Goal: Information Seeking & Learning: Learn about a topic

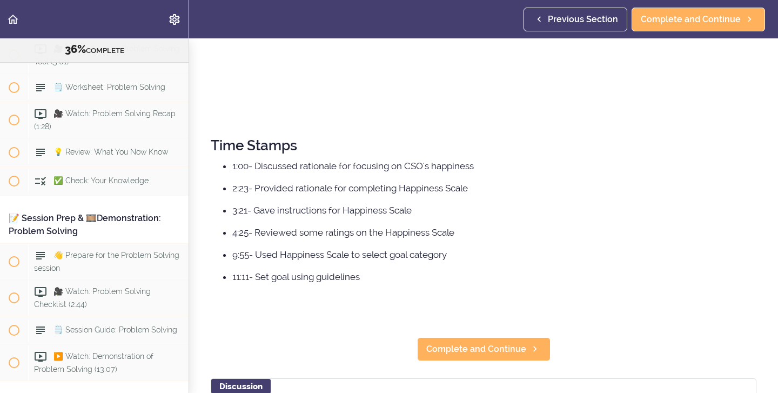
scroll to position [363, 0]
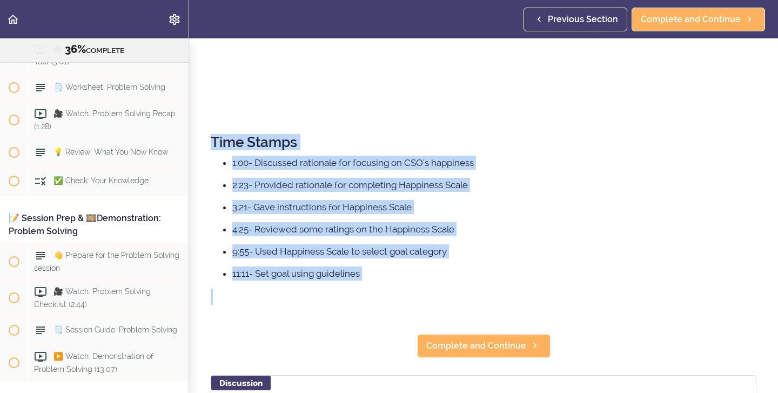
drag, startPoint x: 212, startPoint y: 140, endPoint x: 368, endPoint y: 278, distance: 209.0
click at [368, 280] on div "Time Stamps 1:00- Discussed rationale for focusing on CSO's happiness 2:23- Pro…" at bounding box center [484, 220] width 546 height 193
copy div "Time Stamps 1:00- Discussed rationale for focusing on CSO's happiness 2:23- Pro…"
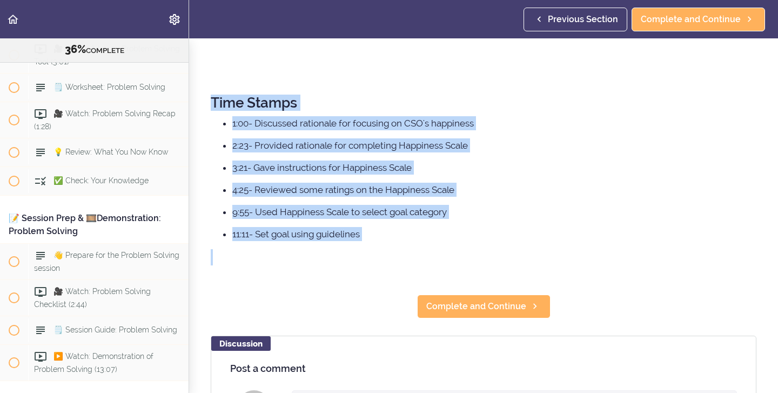
scroll to position [404, 0]
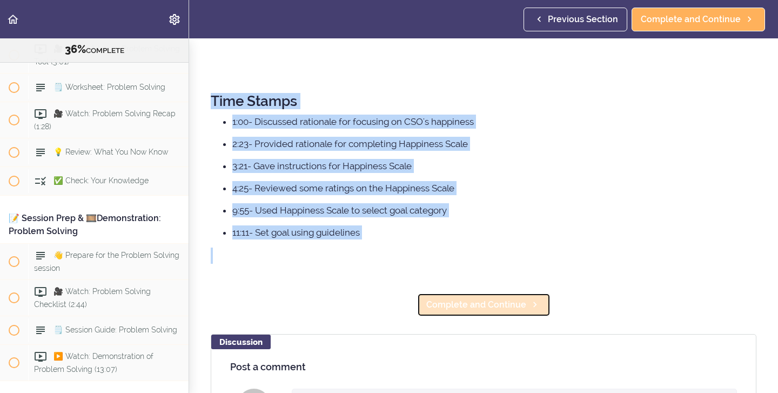
click at [500, 300] on span "Complete and Continue" at bounding box center [476, 304] width 100 height 13
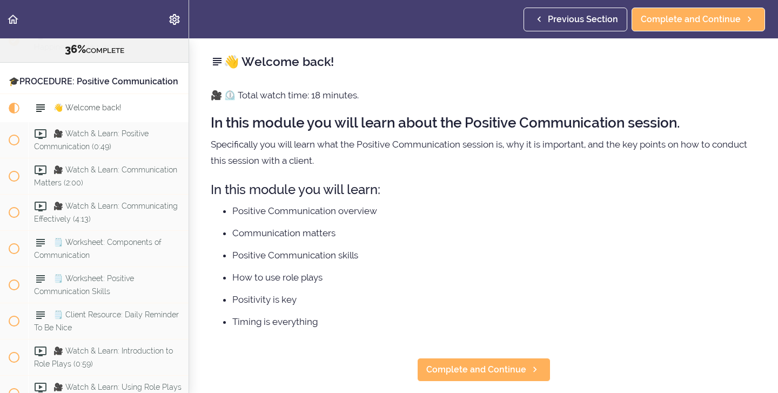
scroll to position [1, 0]
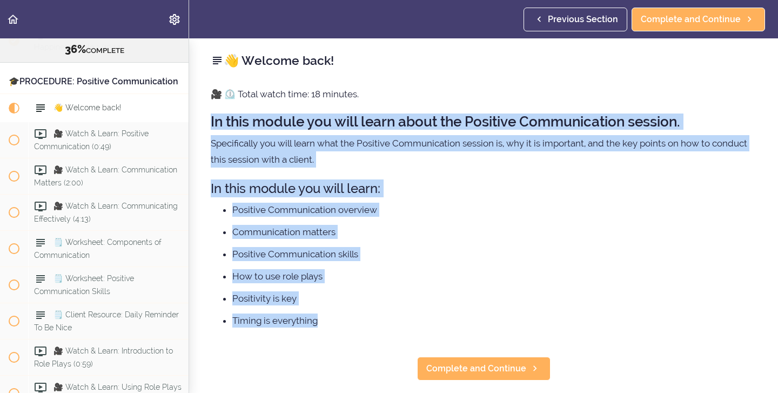
drag, startPoint x: 211, startPoint y: 120, endPoint x: 331, endPoint y: 325, distance: 238.0
click at [331, 322] on div "🎥 ⏲️ Total watch time: 18 minutes. In this module you will learn about the Posi…" at bounding box center [484, 212] width 546 height 253
copy div "In this module you will learn about the Positive Communication session. Specifi…"
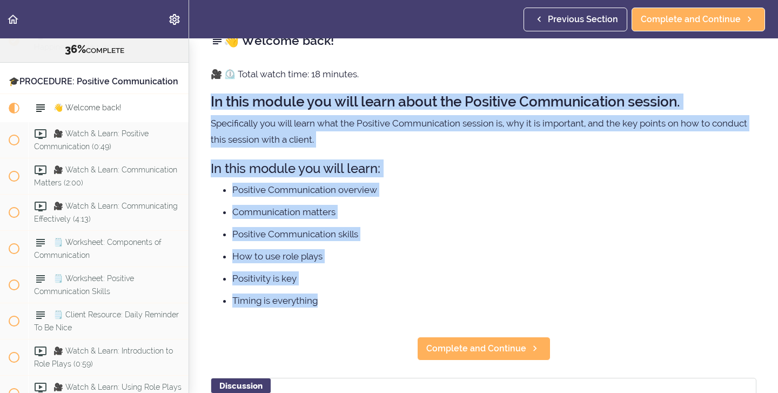
scroll to position [22, 0]
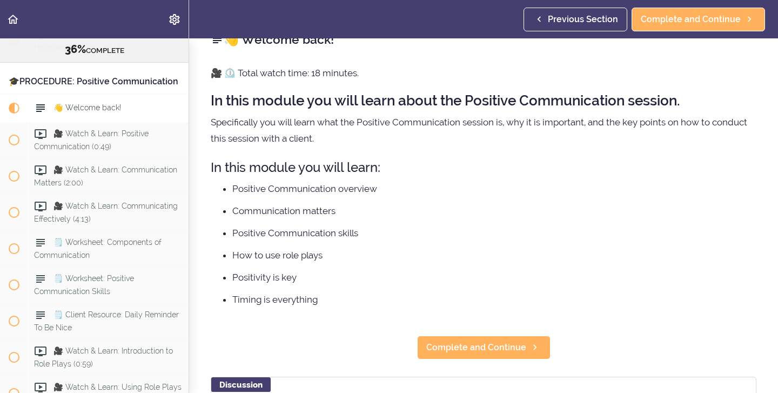
click at [224, 341] on div "👋 Welcome back! 🎥 ⏲️ Total watch time: 18 minutes. In this module you will lear…" at bounding box center [483, 193] width 589 height 354
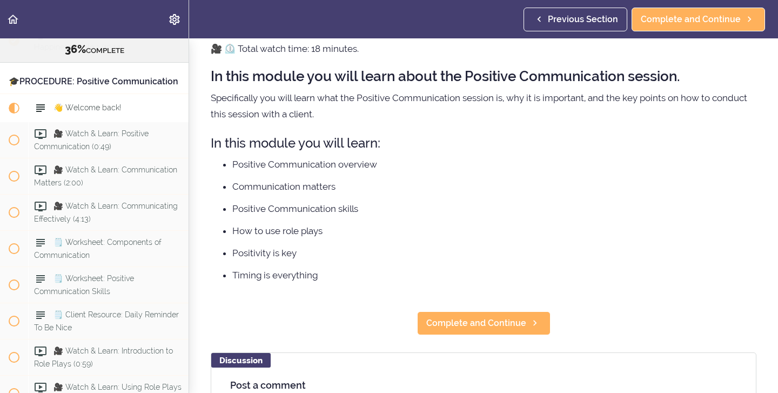
scroll to position [47, 0]
click at [429, 331] on link "Complete and Continue" at bounding box center [483, 323] width 133 height 24
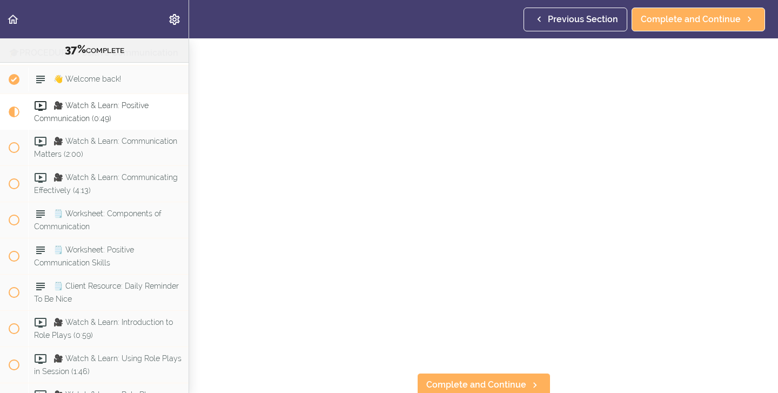
scroll to position [38, 0]
click at [449, 385] on span "Complete and Continue" at bounding box center [476, 385] width 100 height 13
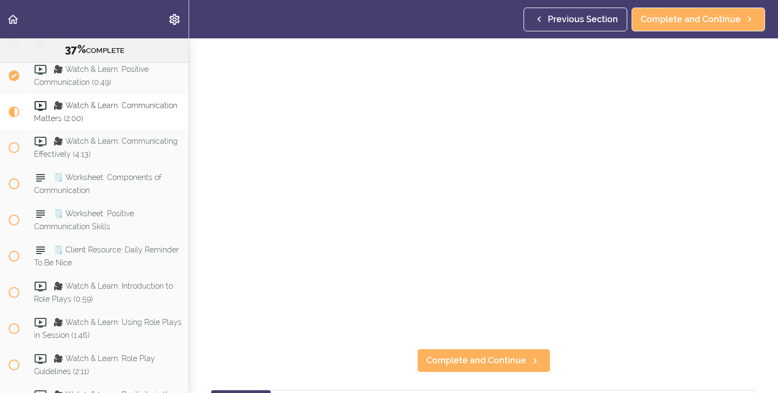
scroll to position [64, 0]
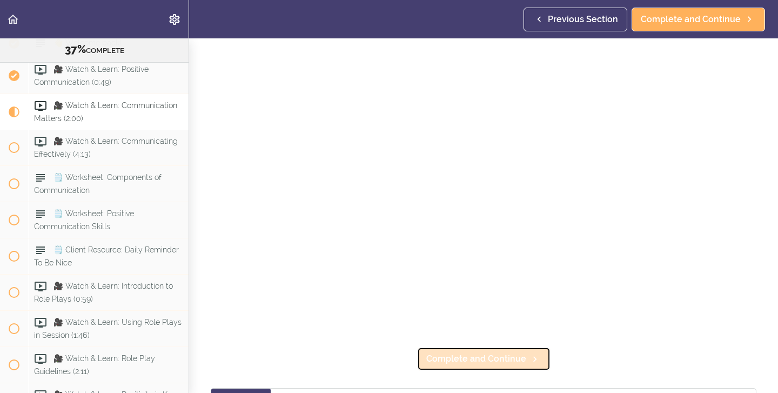
click at [452, 362] on span "Complete and Continue" at bounding box center [476, 358] width 100 height 13
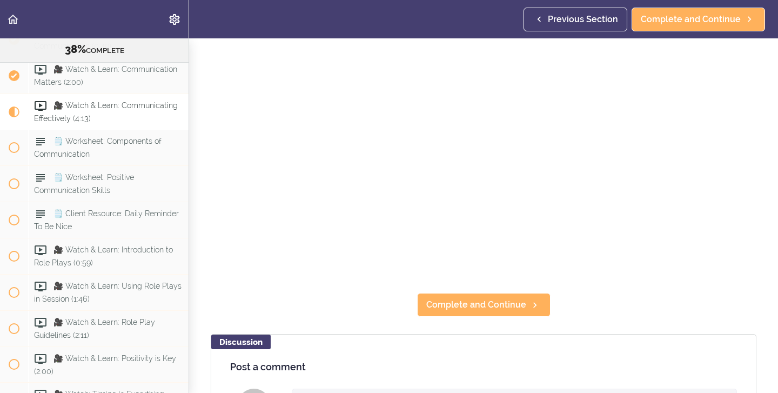
scroll to position [110, 0]
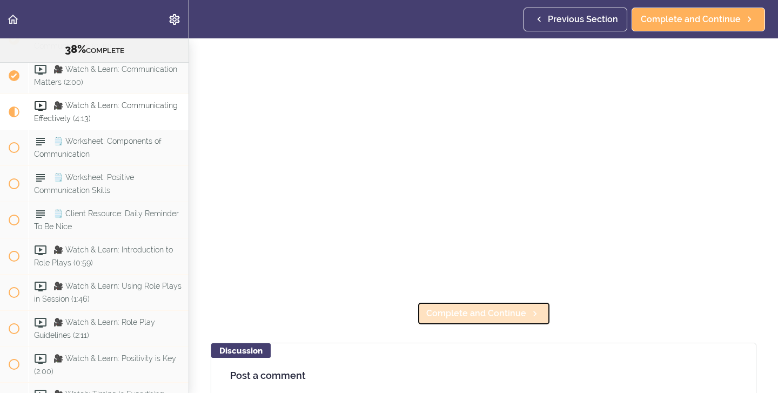
click at [470, 311] on span "Complete and Continue" at bounding box center [476, 313] width 100 height 13
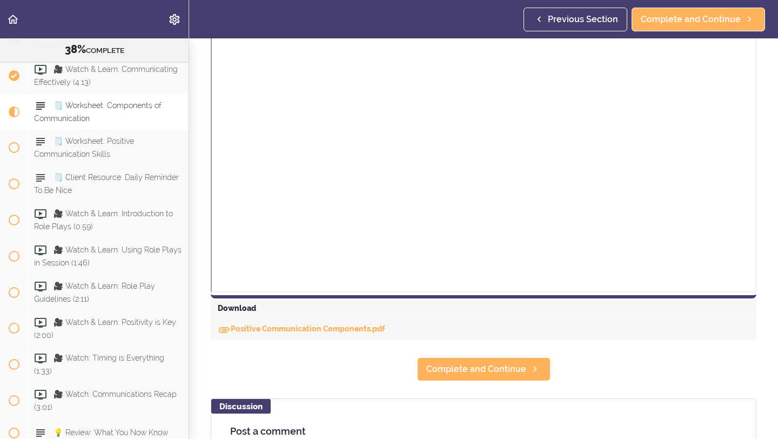
scroll to position [354, 0]
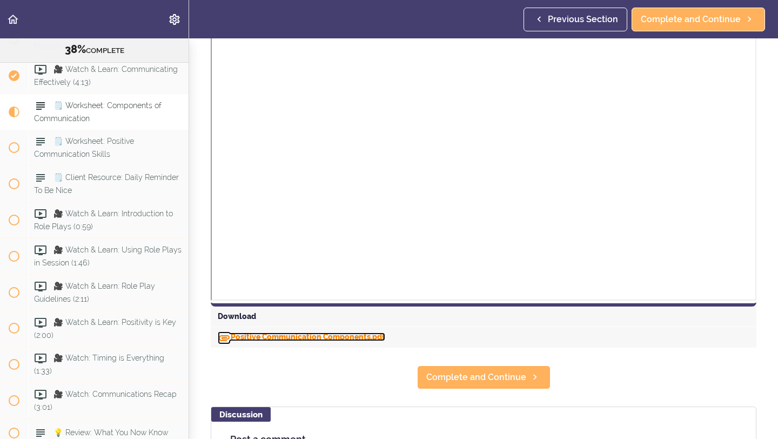
click at [329, 336] on link "Positive Communication Components.pdf" at bounding box center [301, 336] width 167 height 9
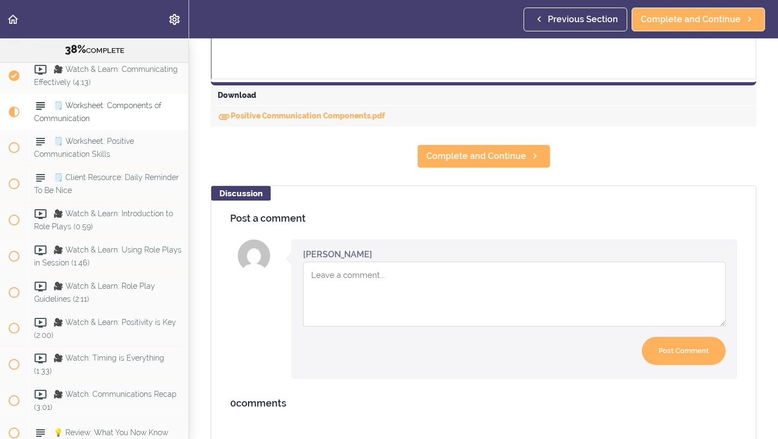
scroll to position [553, 0]
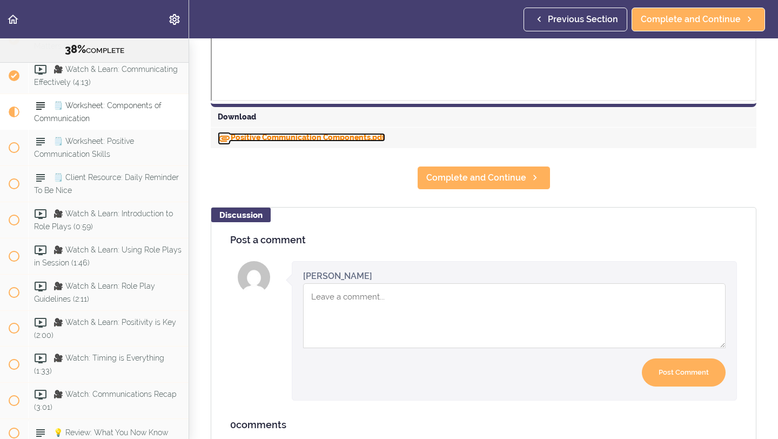
click at [330, 136] on link "Positive Communication Components.pdf" at bounding box center [301, 137] width 167 height 9
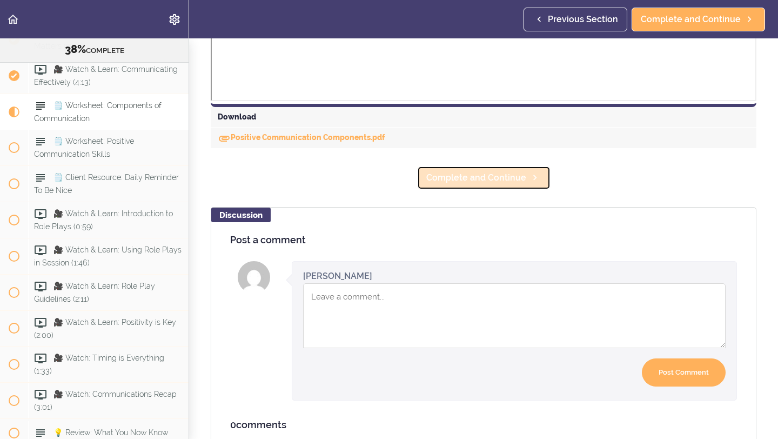
click at [438, 180] on span "Complete and Continue" at bounding box center [476, 177] width 100 height 13
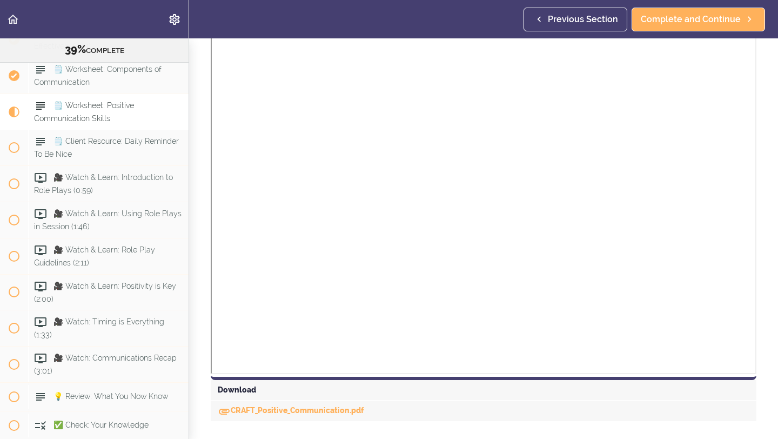
scroll to position [304, 0]
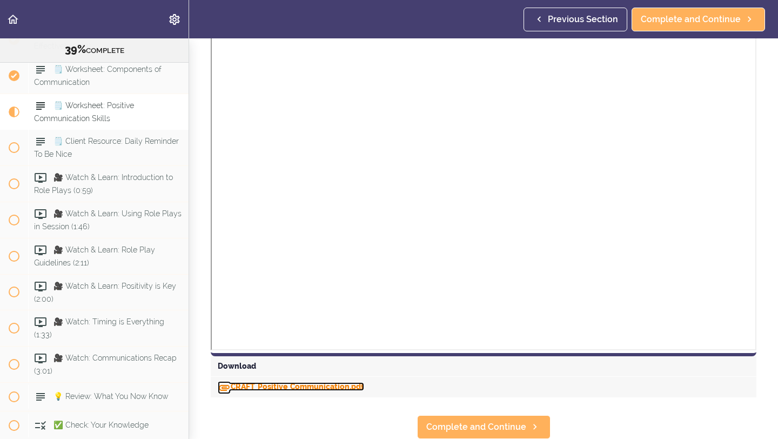
click at [328, 386] on link "CRAFT_Positive_Communication.pdf" at bounding box center [291, 386] width 146 height 9
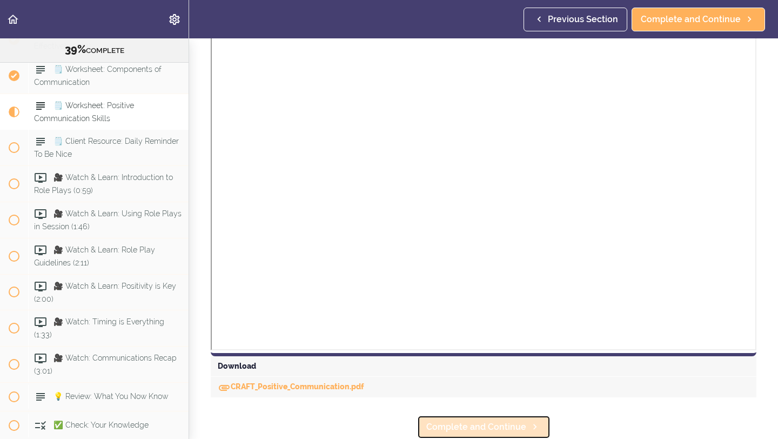
click at [445, 392] on span "Complete and Continue" at bounding box center [476, 426] width 100 height 13
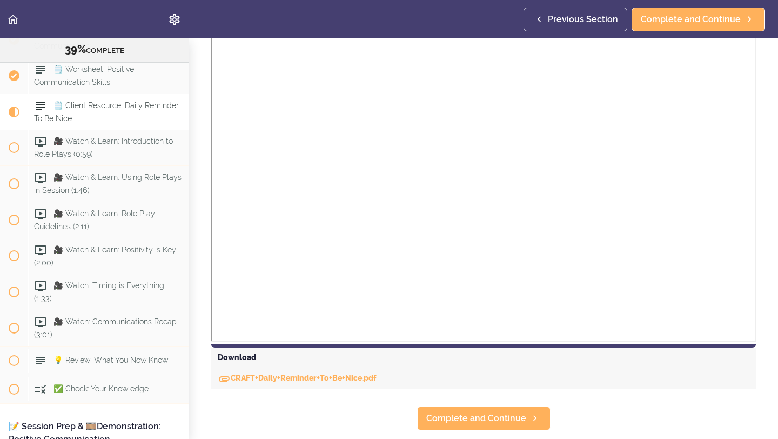
scroll to position [261, 0]
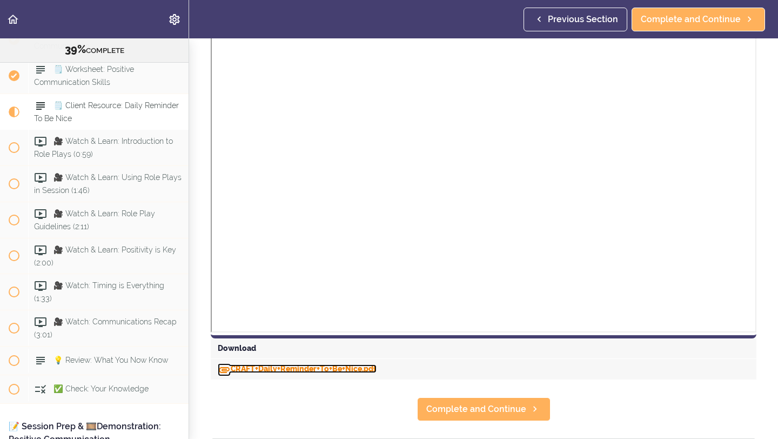
click at [278, 368] on link "CRAFT+Daily+Reminder+To+Be+Nice.pdf" at bounding box center [297, 368] width 159 height 9
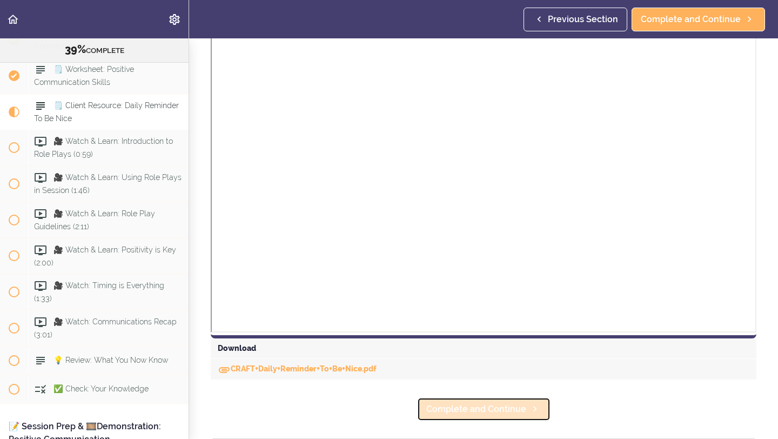
click at [428, 392] on span "Complete and Continue" at bounding box center [476, 408] width 100 height 13
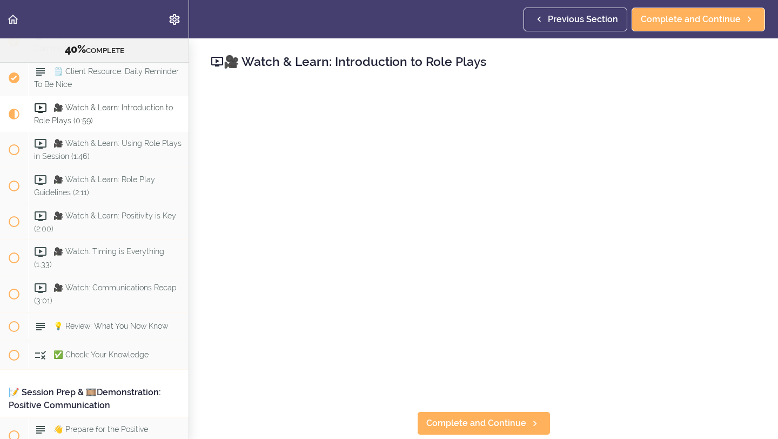
scroll to position [3135, 0]
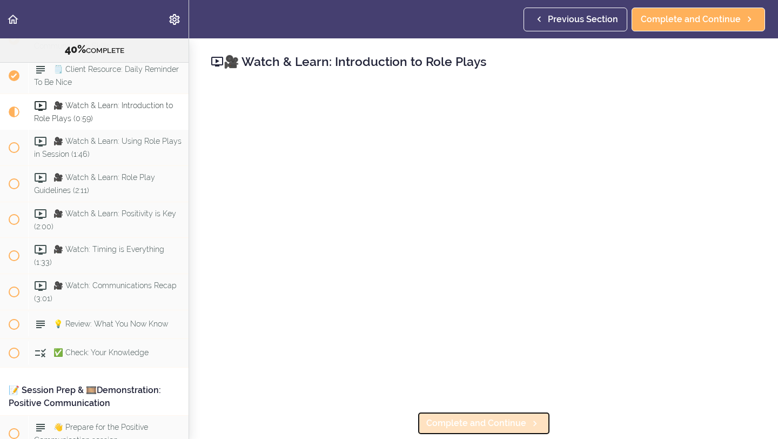
click at [512, 392] on span "Complete and Continue" at bounding box center [476, 422] width 100 height 13
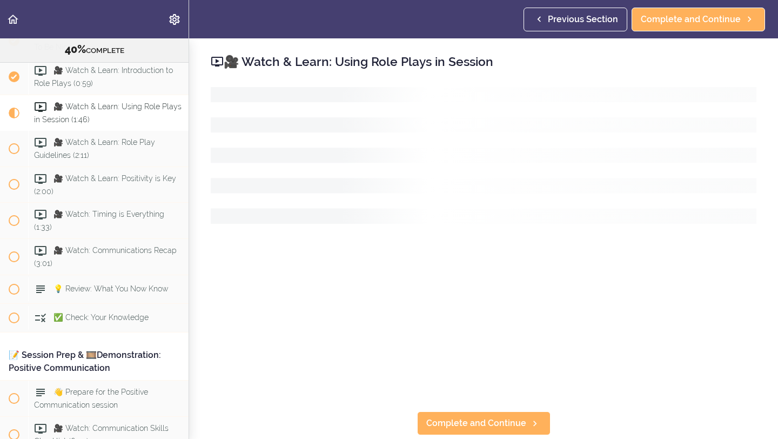
scroll to position [3171, 0]
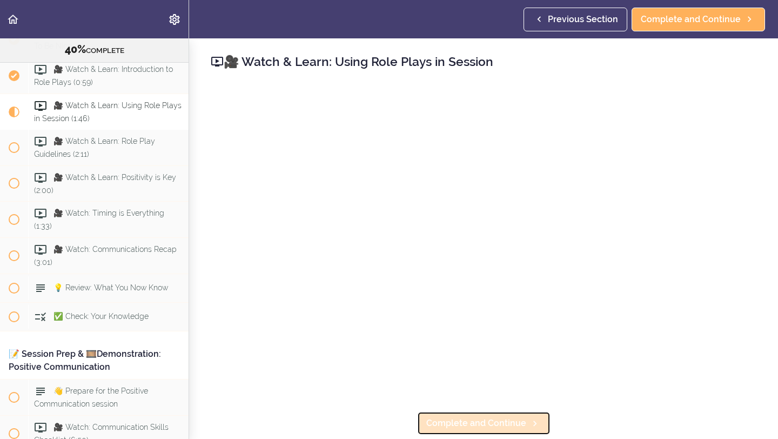
click at [428, 392] on span "Complete and Continue" at bounding box center [476, 422] width 100 height 13
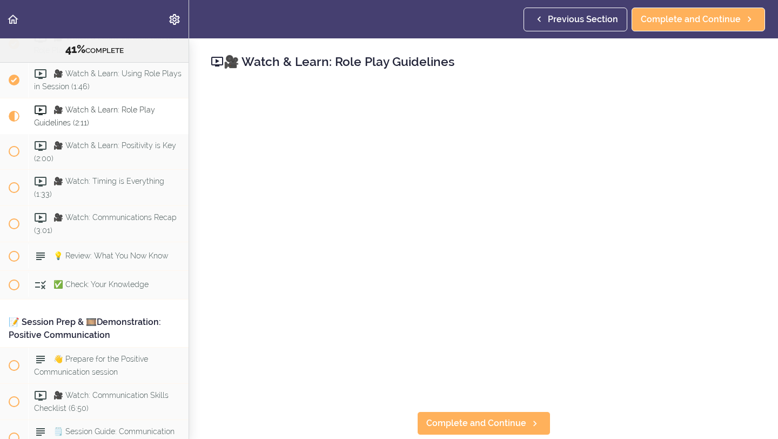
scroll to position [3208, 0]
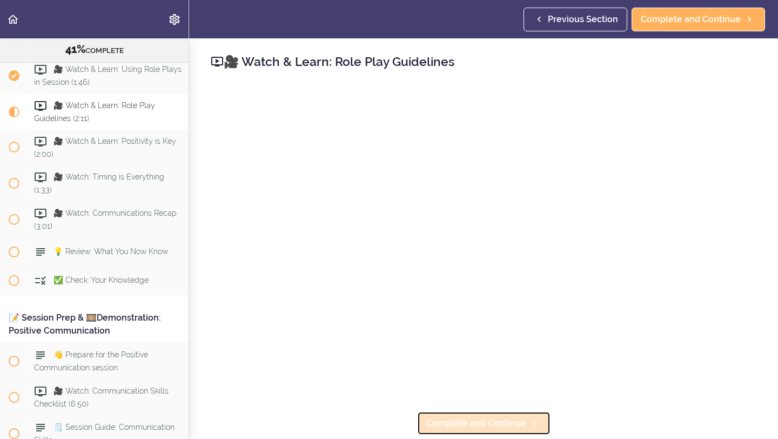
click at [440, 392] on span "Complete and Continue" at bounding box center [476, 422] width 100 height 13
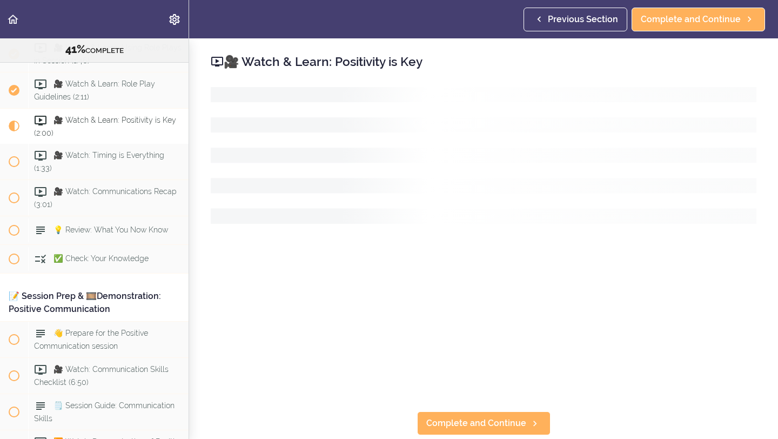
scroll to position [3244, 0]
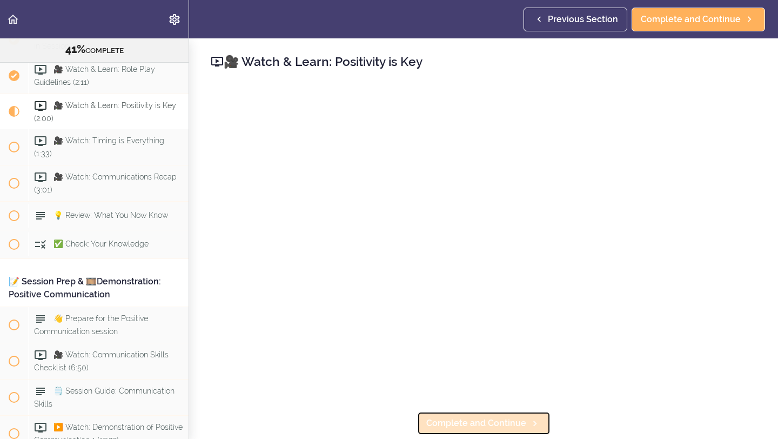
click at [442, 392] on span "Complete and Continue" at bounding box center [476, 422] width 100 height 13
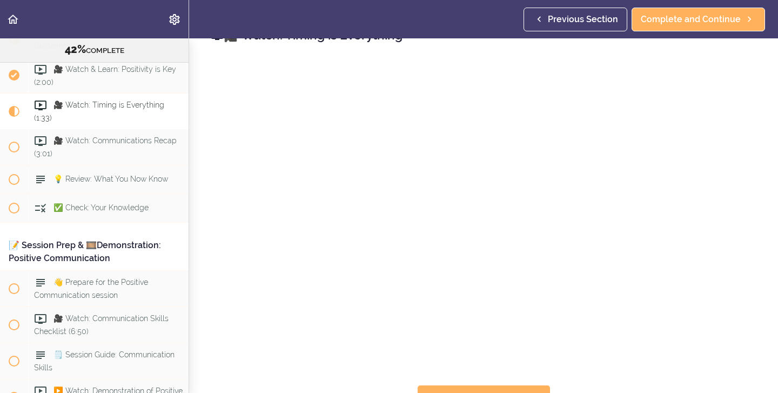
scroll to position [29, 0]
click at [483, 386] on link "Complete and Continue" at bounding box center [483, 394] width 133 height 24
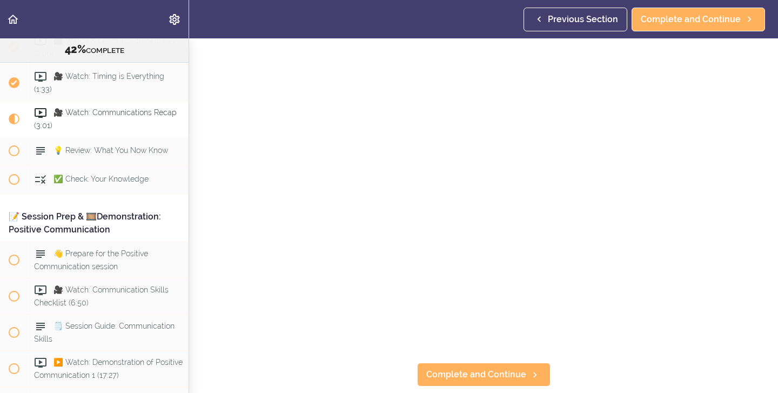
scroll to position [49, 0]
click at [428, 378] on span "Complete and Continue" at bounding box center [476, 373] width 100 height 13
click at [426, 373] on link "Complete and Continue" at bounding box center [483, 374] width 133 height 24
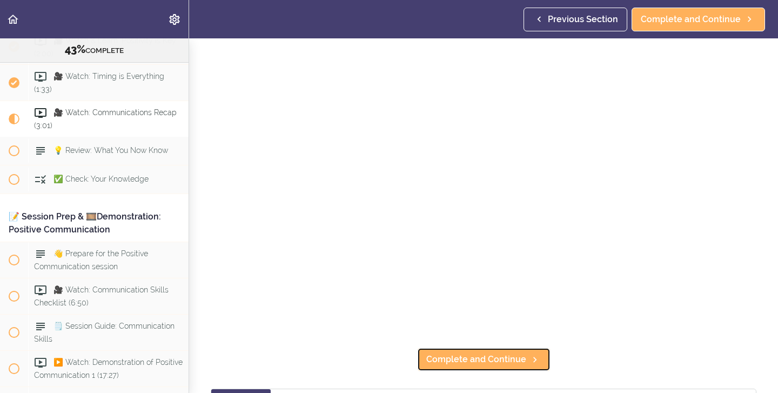
scroll to position [69, 0]
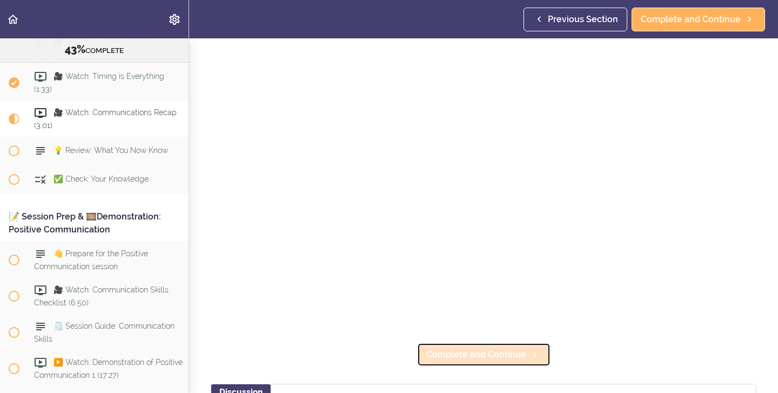
click at [439, 365] on link "Complete and Continue" at bounding box center [483, 354] width 133 height 24
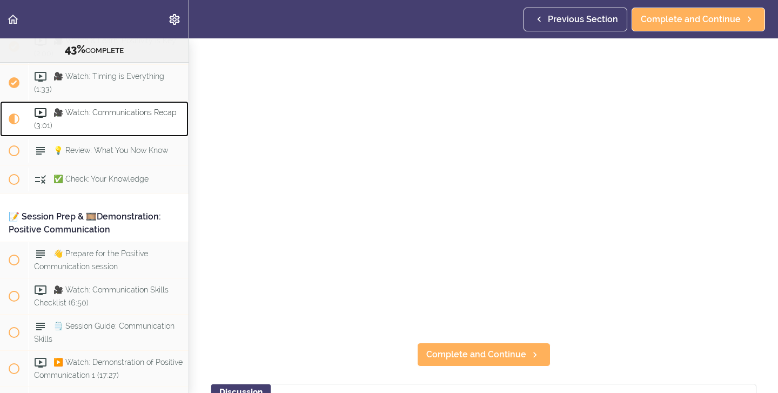
click at [143, 101] on div "🎥 Watch: Communications Recap (3:01)" at bounding box center [108, 119] width 160 height 36
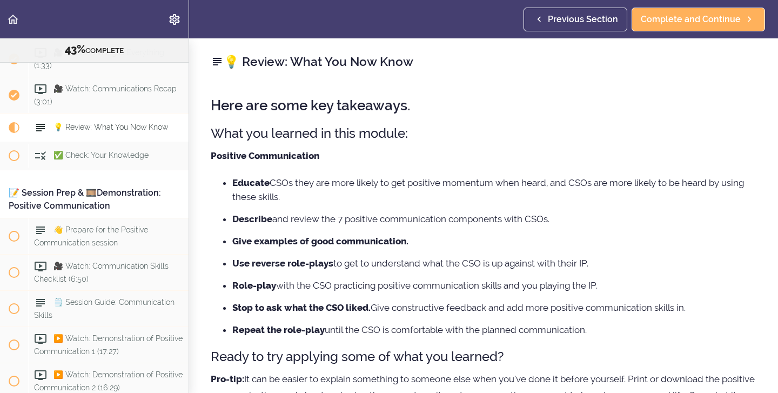
scroll to position [3345, 0]
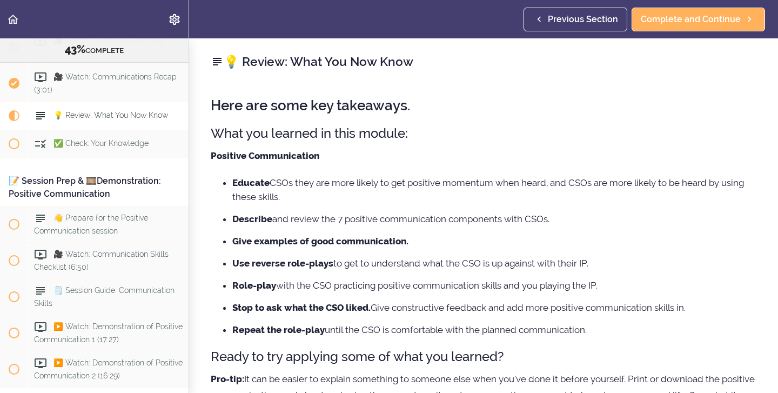
click at [556, 288] on li "Role-play with the CSO practicing positive communication skills and you playing…" at bounding box center [494, 285] width 524 height 14
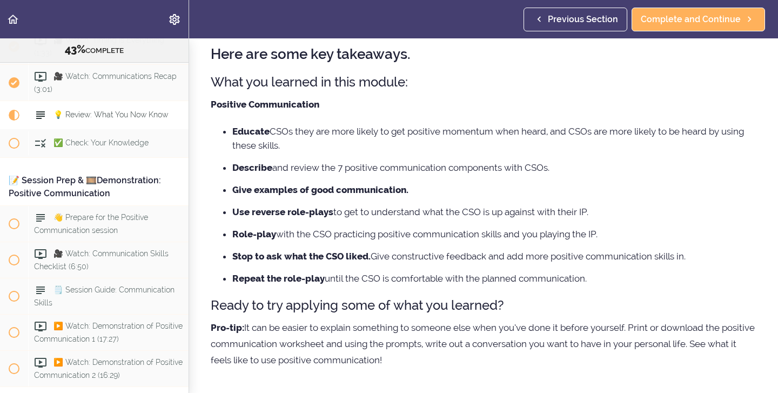
scroll to position [56, 0]
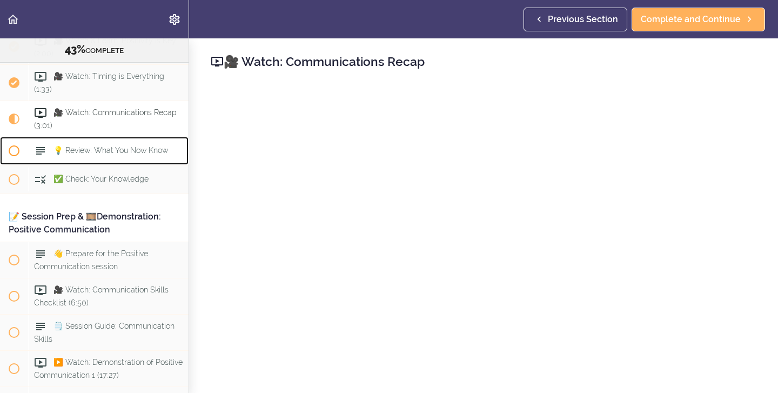
click at [143, 146] on span "💡 Review: What You Now Know" at bounding box center [110, 150] width 115 height 9
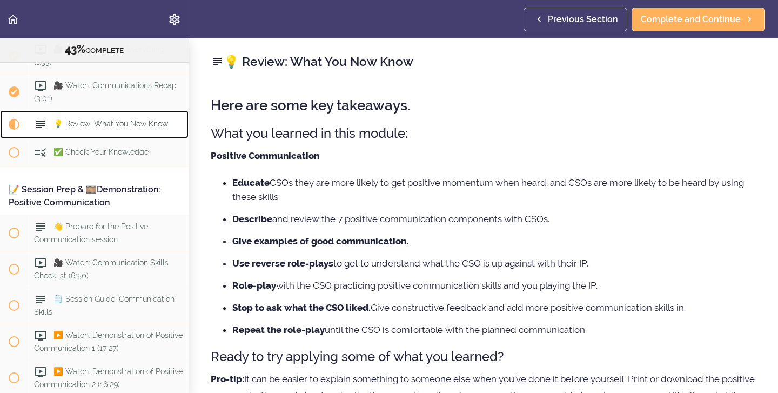
scroll to position [3345, 0]
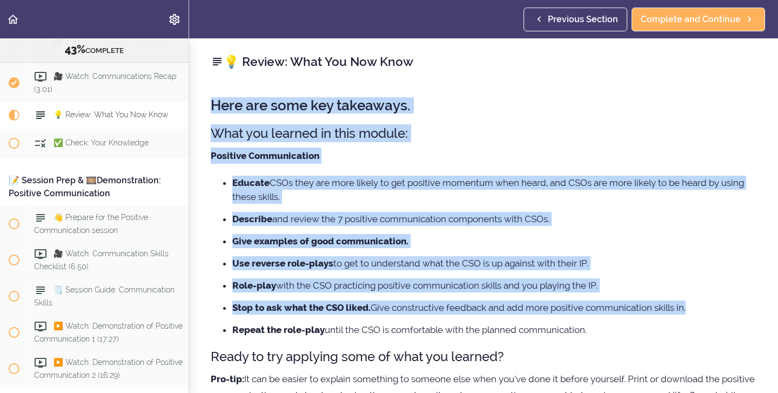
drag, startPoint x: 211, startPoint y: 106, endPoint x: 372, endPoint y: 327, distance: 273.4
click at [361, 322] on div "Here are some key takeaways. What you learned in this module: Positive Communic…" at bounding box center [484, 259] width 546 height 344
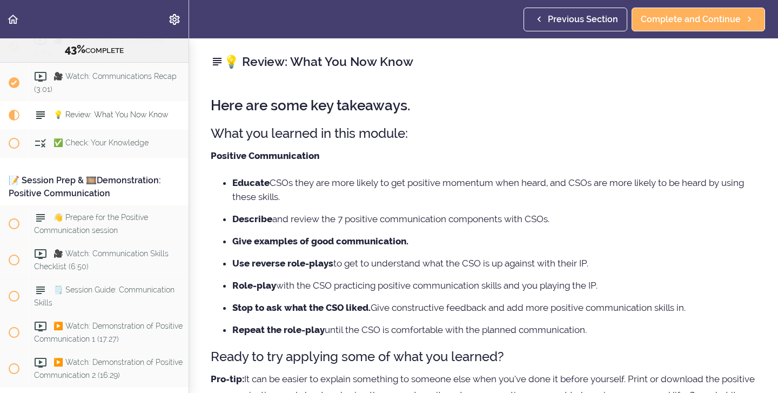
click at [372, 327] on li "Repeat the role-play until the CSO is comfortable with the planned communicatio…" at bounding box center [494, 329] width 524 height 14
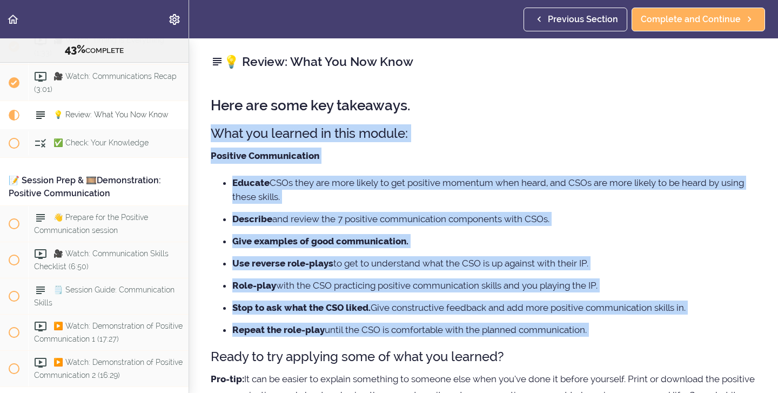
drag, startPoint x: 212, startPoint y: 127, endPoint x: 457, endPoint y: 342, distance: 325.8
click at [457, 342] on div "Here are some key takeaways. What you learned in this module: Positive Communic…" at bounding box center [484, 259] width 546 height 344
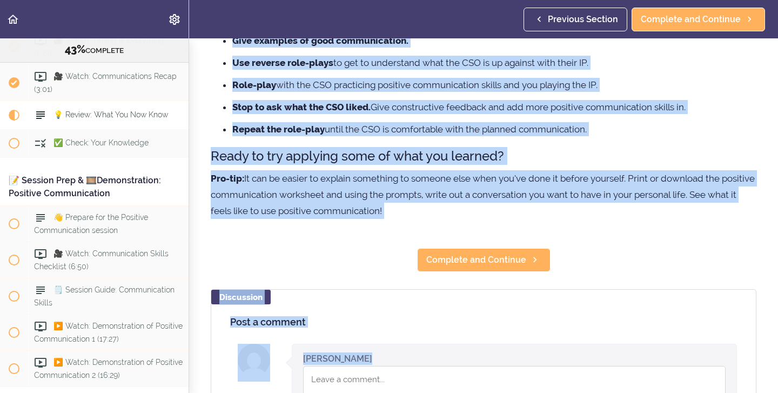
scroll to position [204, 0]
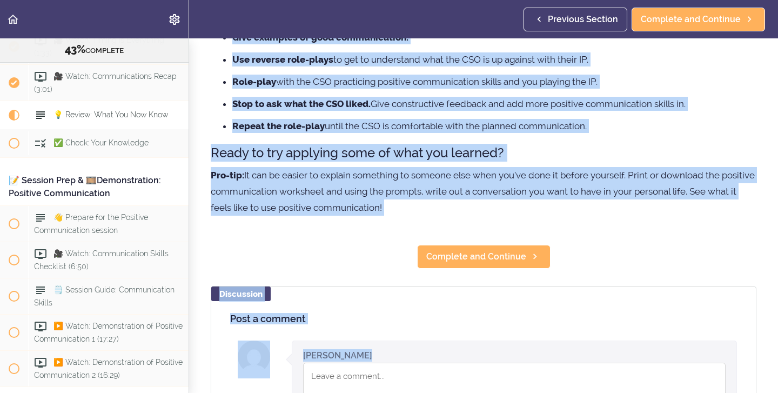
drag, startPoint x: 211, startPoint y: 107, endPoint x: 254, endPoint y: 223, distance: 123.6
click at [254, 223] on div "Here are some key takeaways. What you learned in this module: Positive Communic…" at bounding box center [484, 55] width 546 height 344
copy div "Lore ips dolo sit ametconse. Adip eli seddoei te inci utlabo: Etdolore Magnaali…"
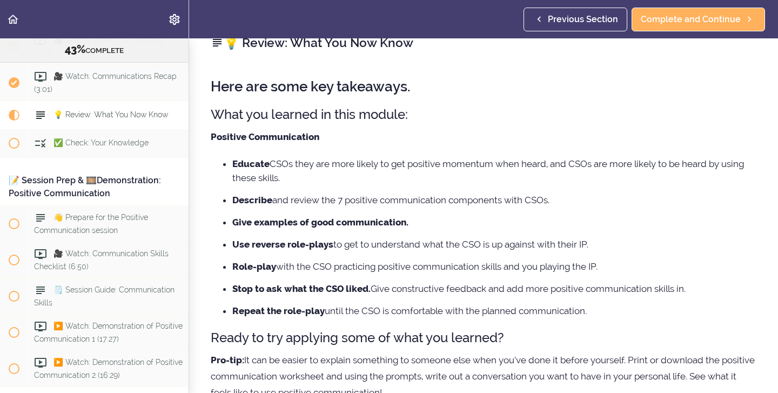
scroll to position [17, 0]
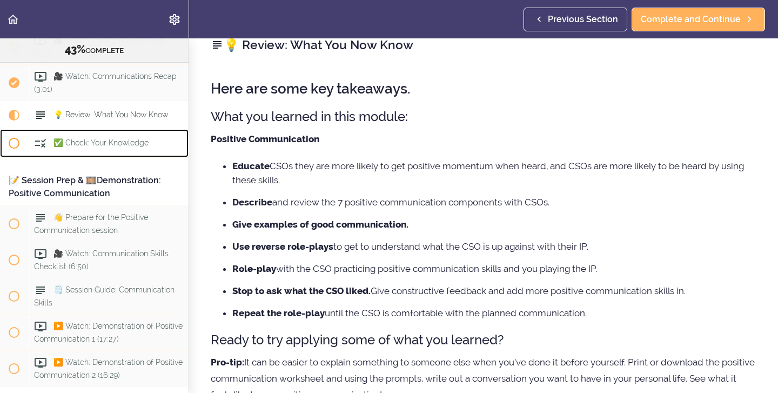
click at [111, 139] on span "✅ Check: Your Knowledge" at bounding box center [100, 143] width 95 height 9
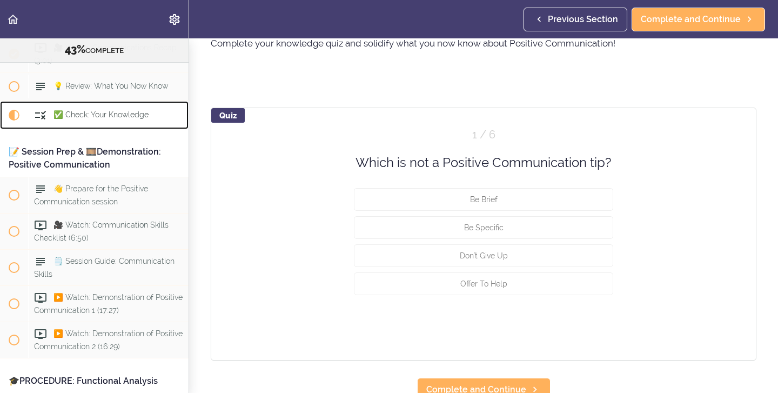
scroll to position [52, 0]
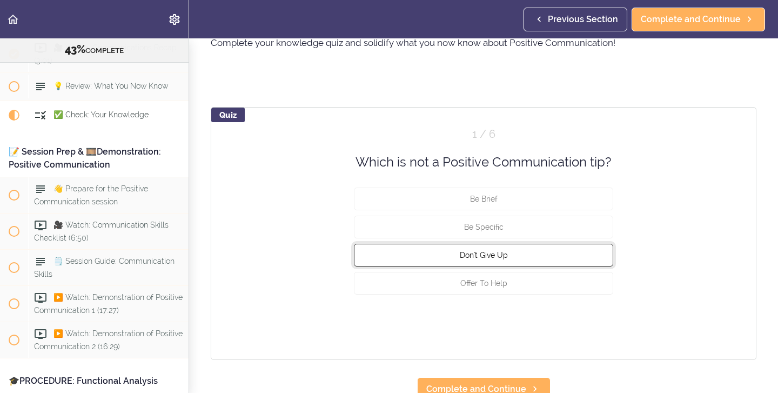
click at [420, 259] on button "Don't Give Up" at bounding box center [483, 255] width 259 height 23
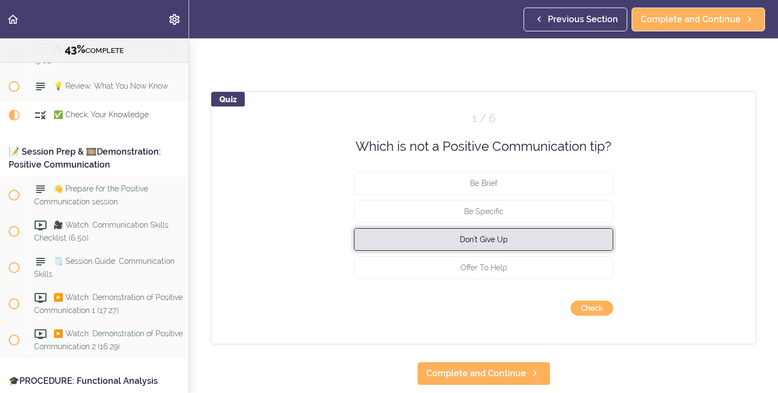
scroll to position [71, 0]
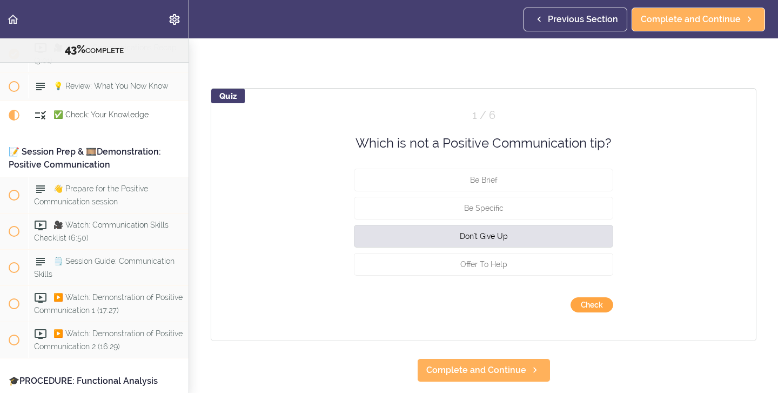
click at [593, 305] on button "Check" at bounding box center [591, 304] width 43 height 15
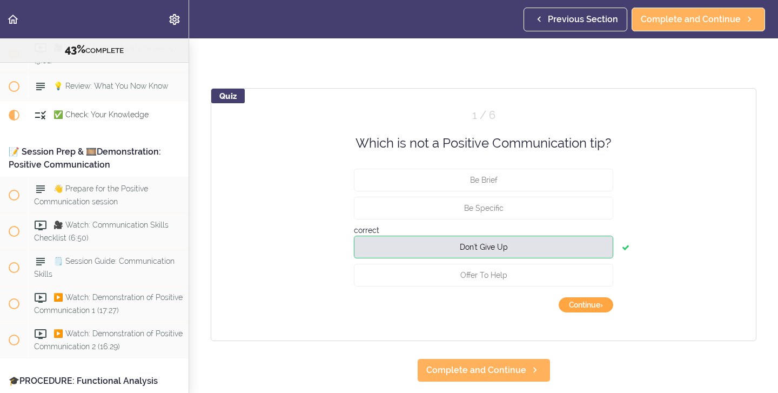
click at [585, 305] on button "Continue ›" at bounding box center [586, 304] width 55 height 15
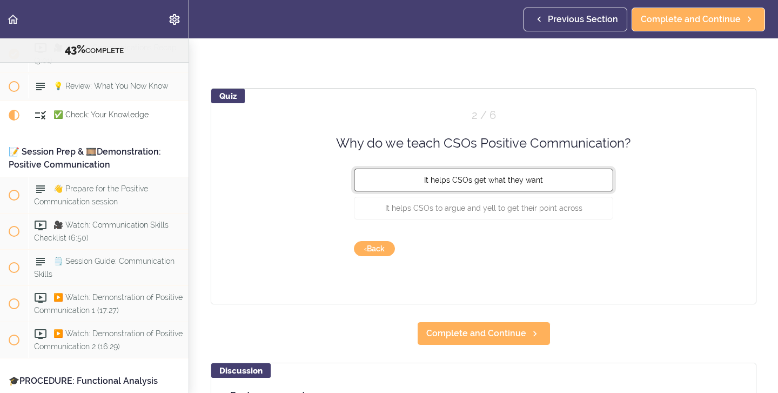
click at [512, 184] on button "It helps CSOs get what they want" at bounding box center [483, 180] width 259 height 23
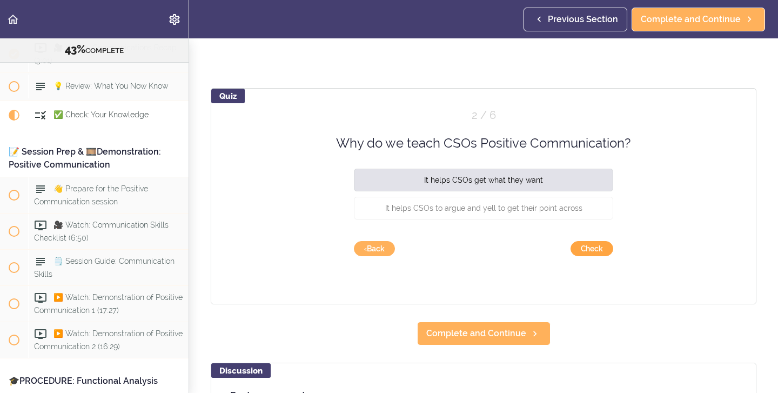
click at [594, 246] on button "Check" at bounding box center [591, 248] width 43 height 15
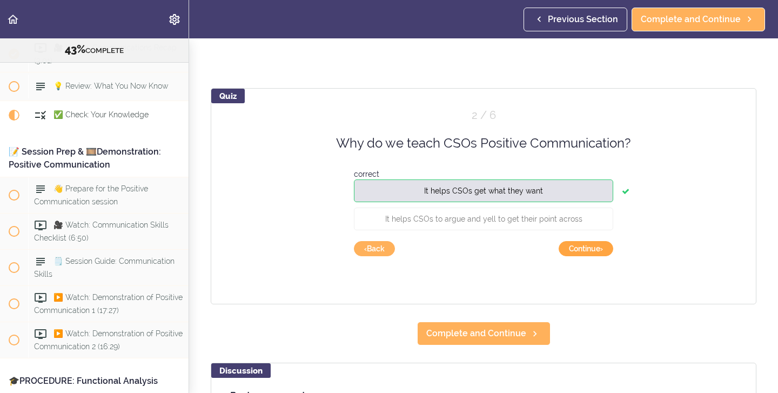
click at [593, 247] on button "Continue ›" at bounding box center [586, 248] width 55 height 15
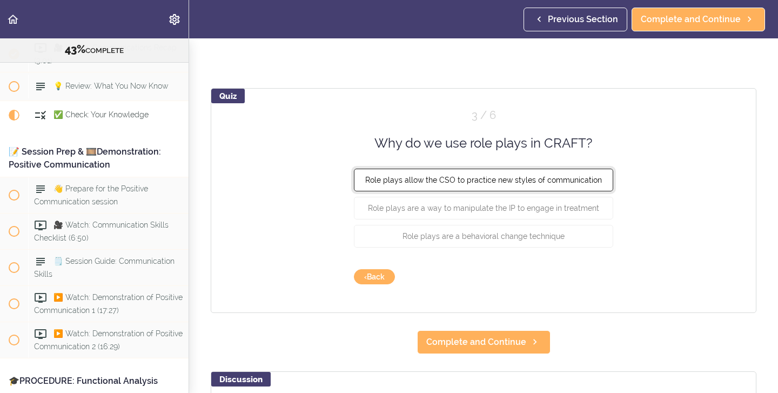
click at [541, 183] on span "Role plays allow the CSO to practice new styles of communication" at bounding box center [483, 180] width 237 height 9
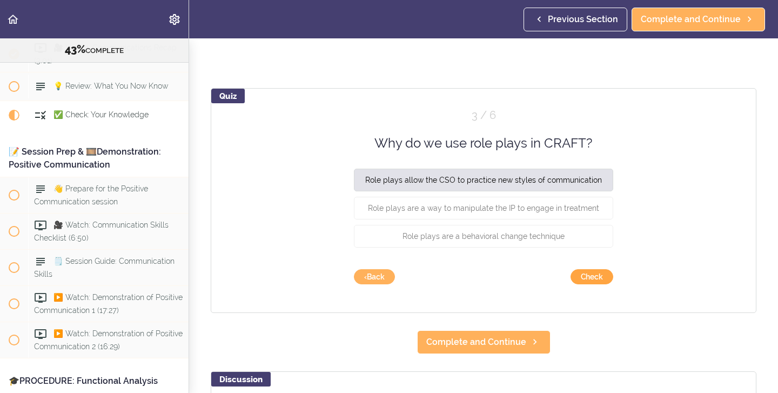
click at [581, 278] on button "Check" at bounding box center [591, 276] width 43 height 15
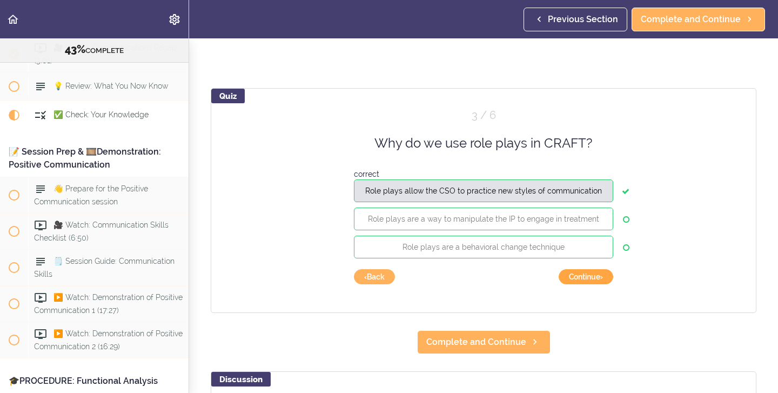
click at [576, 279] on button "Continue ›" at bounding box center [586, 276] width 55 height 15
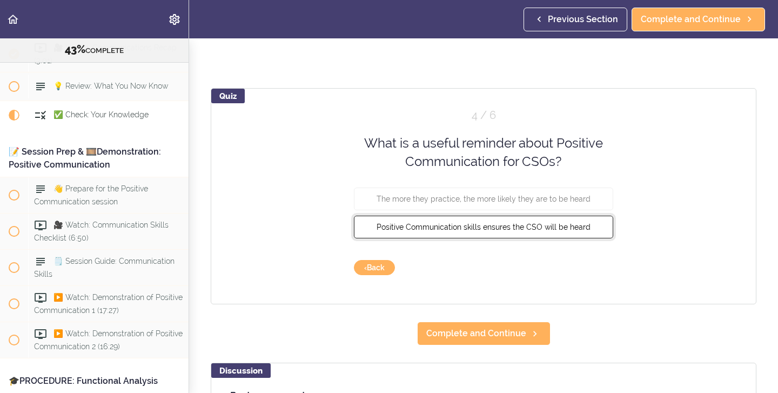
click at [502, 231] on button "Positive Communication skills ensures the CSO will be heard" at bounding box center [483, 226] width 259 height 23
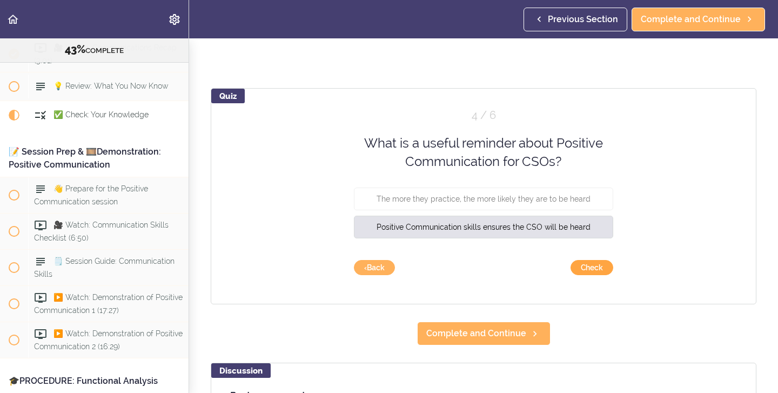
click at [588, 267] on button "Check" at bounding box center [591, 267] width 43 height 15
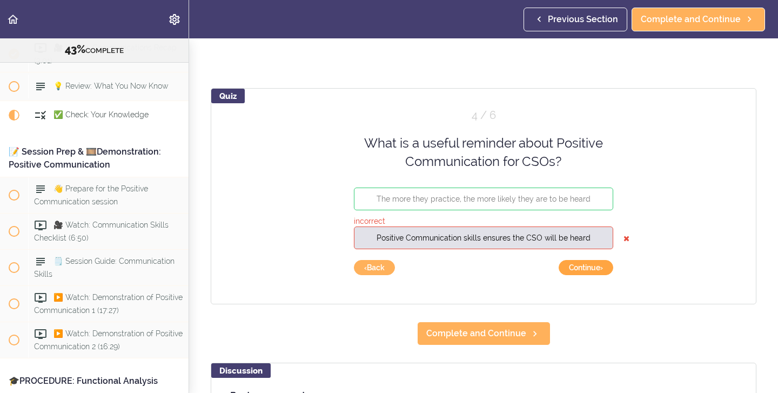
click at [562, 271] on button "Continue ›" at bounding box center [586, 267] width 55 height 15
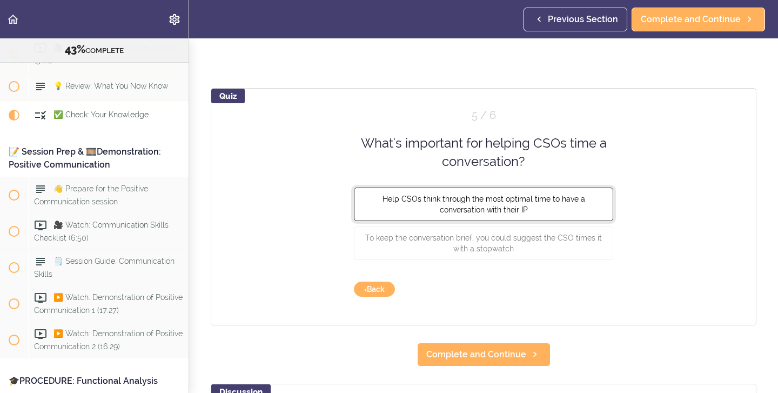
click at [501, 212] on span "Help CSOs think through the most optimal time to have a conversation with their…" at bounding box center [483, 203] width 203 height 19
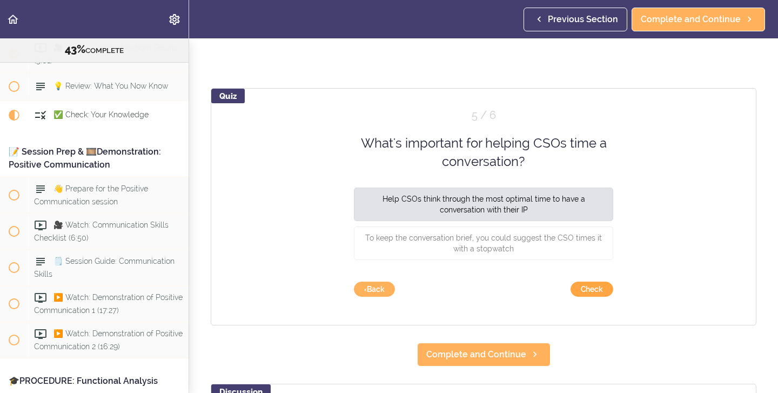
click at [589, 291] on button "Check" at bounding box center [591, 288] width 43 height 15
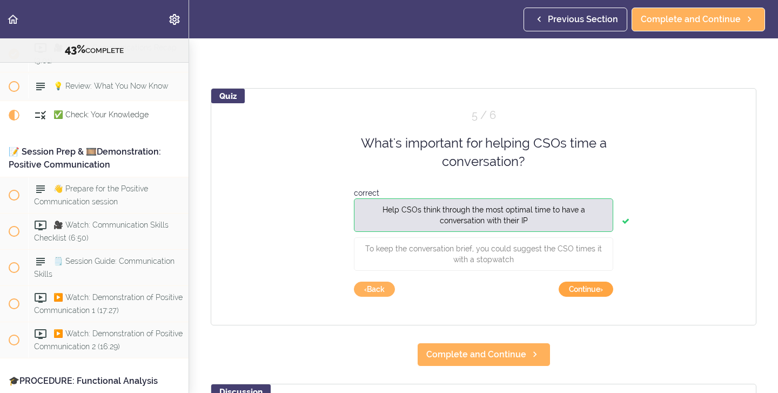
click at [567, 295] on button "Continue ›" at bounding box center [586, 288] width 55 height 15
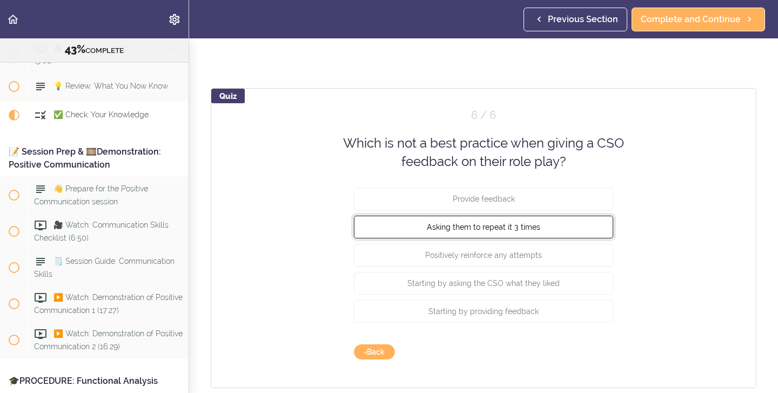
click at [459, 233] on button "Asking them to repeat it 3 times" at bounding box center [483, 226] width 259 height 23
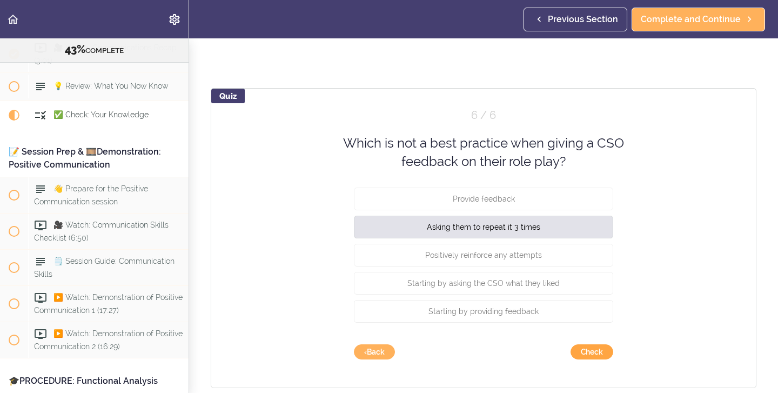
click at [593, 354] on button "Check" at bounding box center [591, 351] width 43 height 15
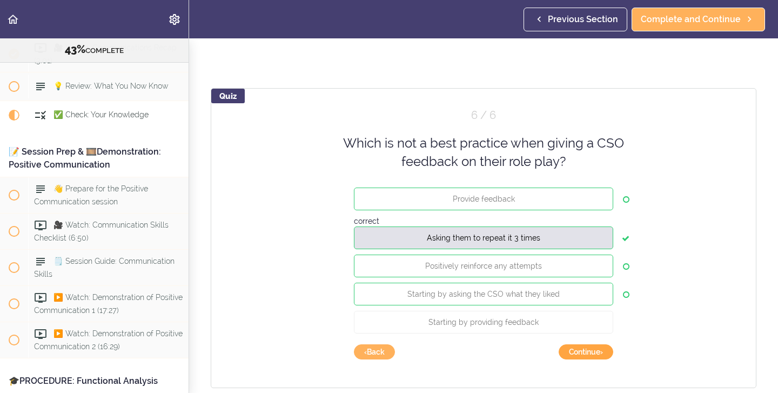
click at [575, 355] on button "Continue ›" at bounding box center [586, 351] width 55 height 15
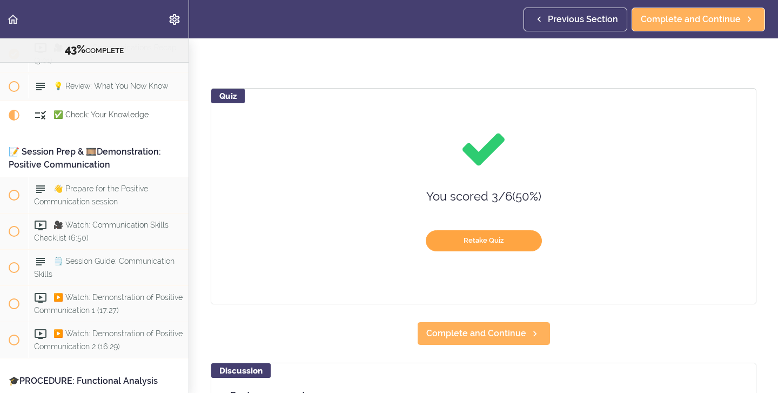
click at [451, 242] on button "Retake Quiz" at bounding box center [484, 240] width 116 height 21
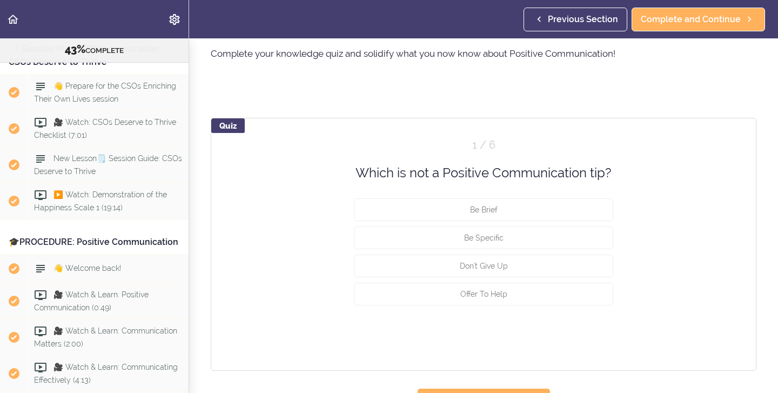
scroll to position [2730, 0]
click at [97, 291] on span "🎥 Watch & Learn: Positive Communication (0:49)" at bounding box center [91, 300] width 115 height 21
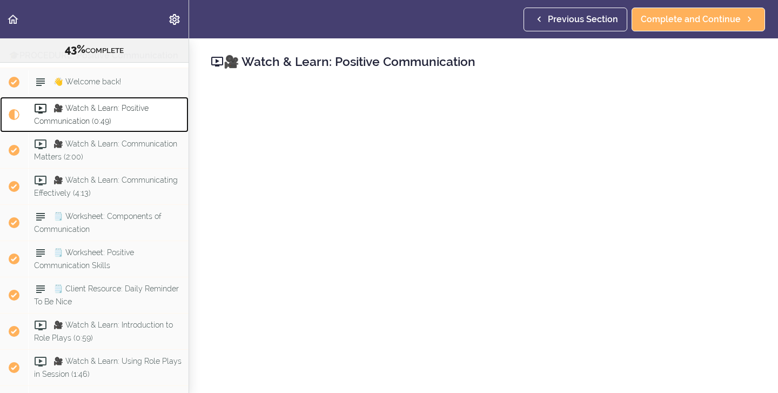
scroll to position [2918, 0]
